Goal: Entertainment & Leisure: Consume media (video, audio)

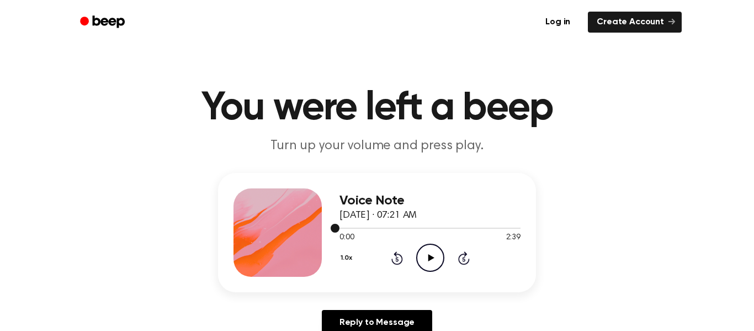
click at [372, 227] on div at bounding box center [430, 227] width 181 height 1
click at [362, 226] on div at bounding box center [430, 227] width 181 height 9
click at [353, 228] on span at bounding box center [357, 228] width 9 height 9
click at [361, 227] on div at bounding box center [430, 227] width 181 height 1
click at [352, 227] on span at bounding box center [356, 228] width 9 height 9
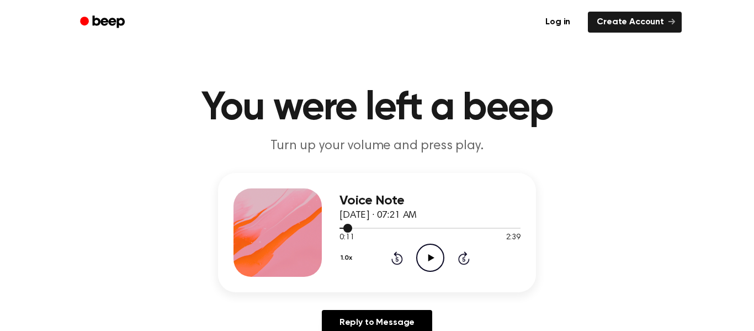
click at [356, 227] on div at bounding box center [430, 227] width 181 height 1
click at [357, 227] on div at bounding box center [430, 227] width 181 height 1
click at [433, 261] on icon "Play Audio" at bounding box center [430, 257] width 28 height 28
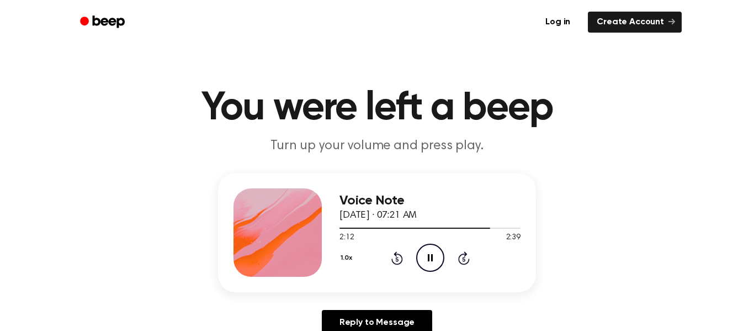
click at [433, 261] on icon "Pause Audio" at bounding box center [430, 257] width 28 height 28
click at [433, 261] on icon "Play Audio" at bounding box center [430, 257] width 28 height 28
click at [370, 226] on div at bounding box center [430, 227] width 181 height 9
click at [359, 226] on div at bounding box center [430, 227] width 181 height 9
click at [428, 251] on icon "Play Audio" at bounding box center [430, 257] width 28 height 28
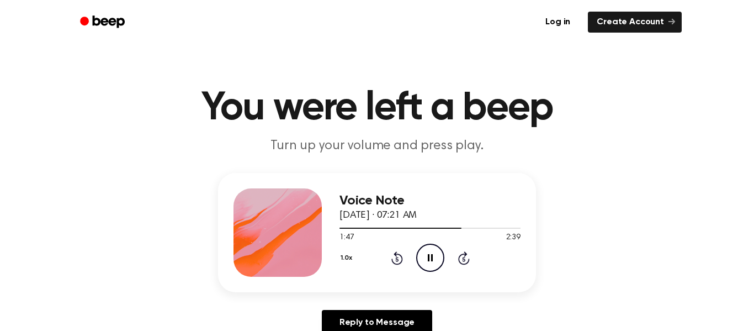
click at [426, 261] on icon "Pause Audio" at bounding box center [430, 257] width 28 height 28
click at [426, 261] on icon "Play Audio" at bounding box center [430, 257] width 28 height 28
